Goal: Information Seeking & Learning: Learn about a topic

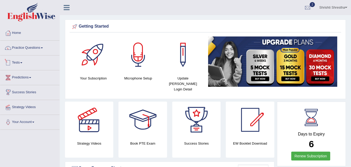
click at [22, 63] on span at bounding box center [21, 62] width 2 height 1
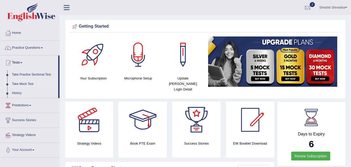
click at [21, 85] on link "Take Mock Test" at bounding box center [34, 83] width 49 height 9
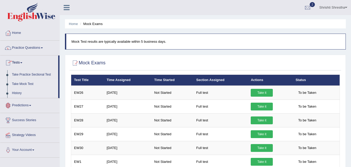
click at [17, 94] on link "History" at bounding box center [34, 92] width 49 height 9
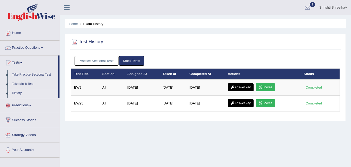
click at [266, 87] on link "Scores" at bounding box center [265, 87] width 19 height 8
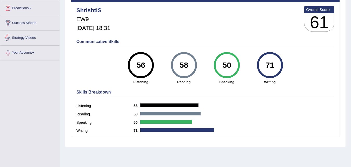
click at [26, 37] on link "Strategy Videos" at bounding box center [29, 37] width 59 height 13
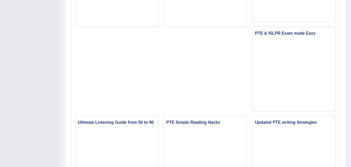
scroll to position [464, 0]
